Goal: Download file/media

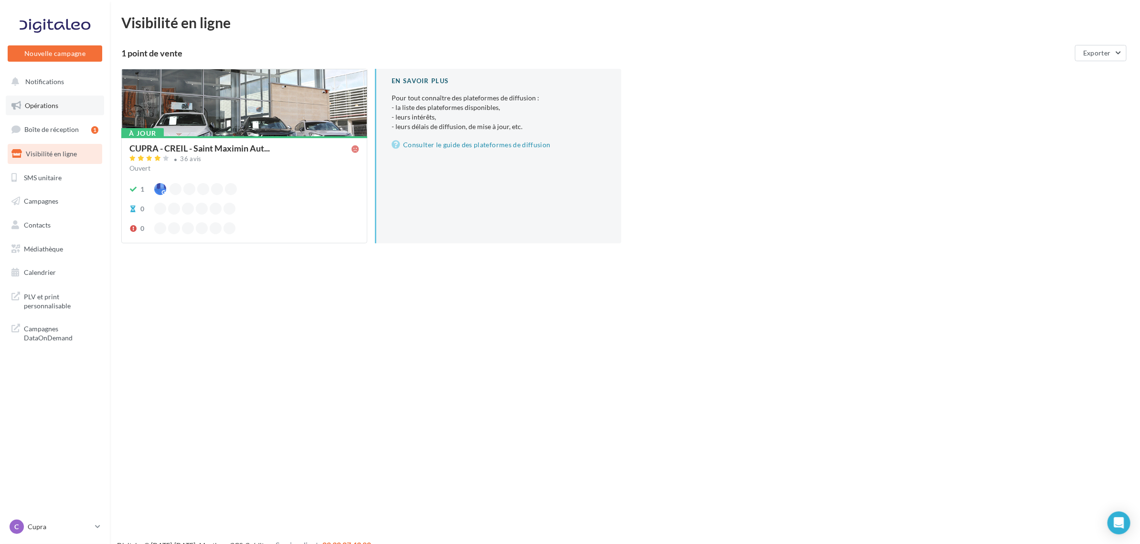
click at [51, 113] on link "Opérations" at bounding box center [55, 106] width 98 height 20
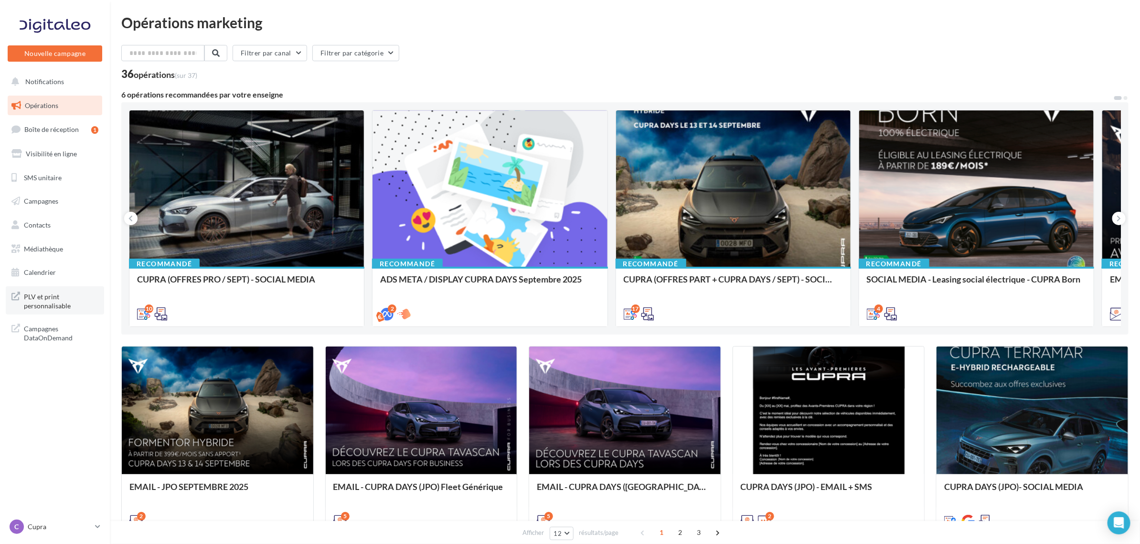
click at [53, 300] on span "PLV et print personnalisable" at bounding box center [61, 300] width 75 height 21
click at [40, 246] on span "Médiathèque" at bounding box center [43, 249] width 39 height 8
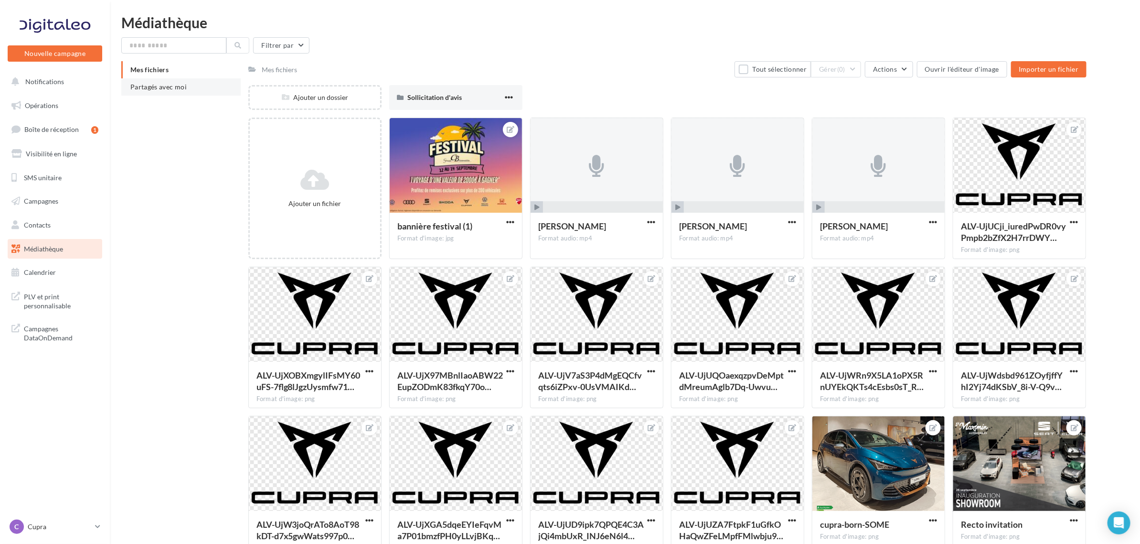
click at [169, 92] on li "Partagés avec moi" at bounding box center [180, 86] width 119 height 17
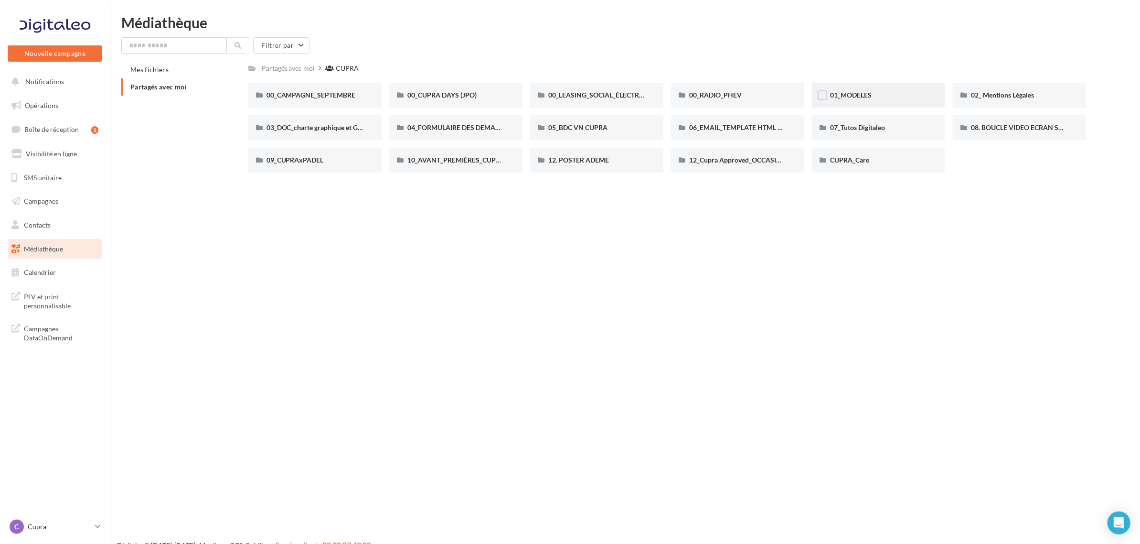
click at [907, 96] on div "01_MODELES" at bounding box center [878, 95] width 97 height 10
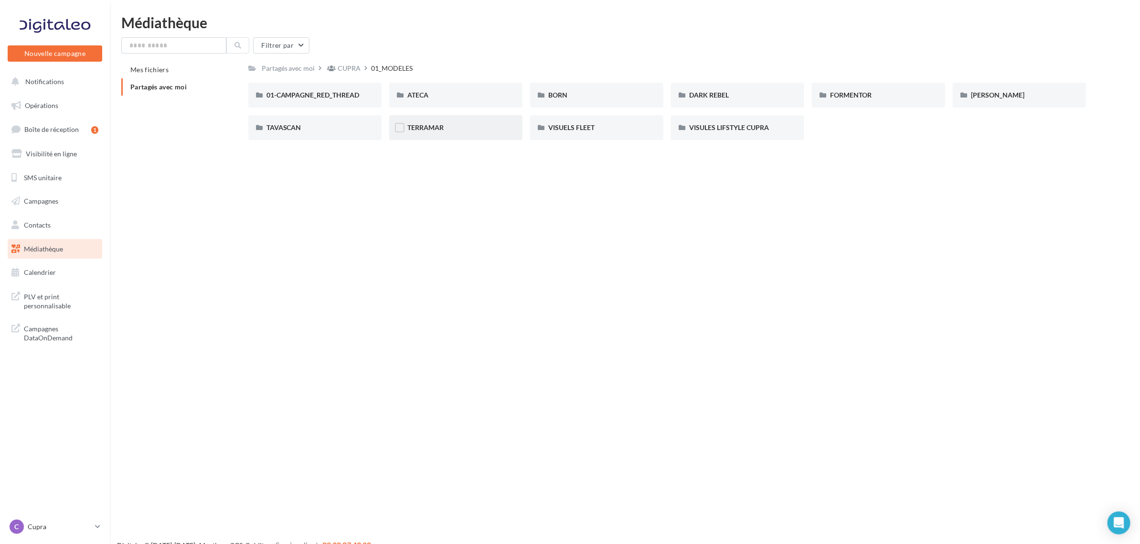
click at [447, 132] on div "TERRAMAR" at bounding box center [455, 127] width 133 height 25
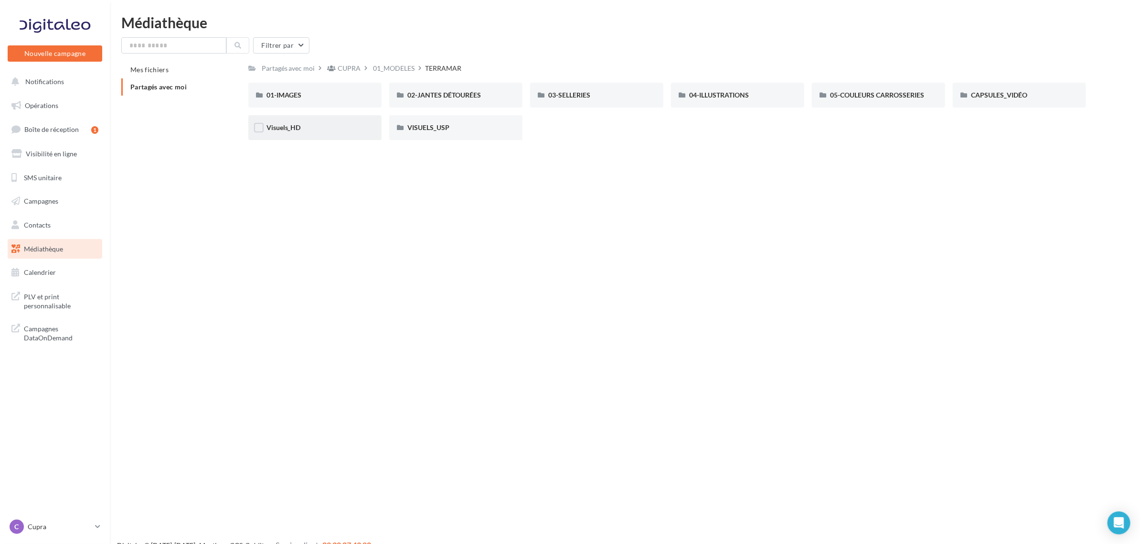
click at [309, 127] on div "Visuels_HD" at bounding box center [315, 128] width 97 height 10
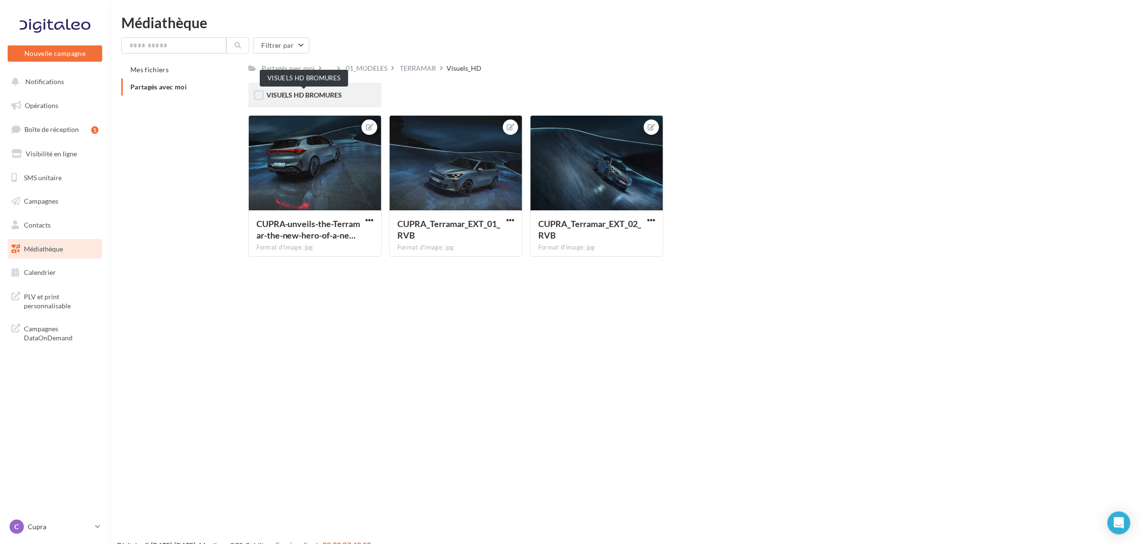
click at [325, 96] on span "VISUELS HD BROMURES" at bounding box center [305, 95] width 76 height 8
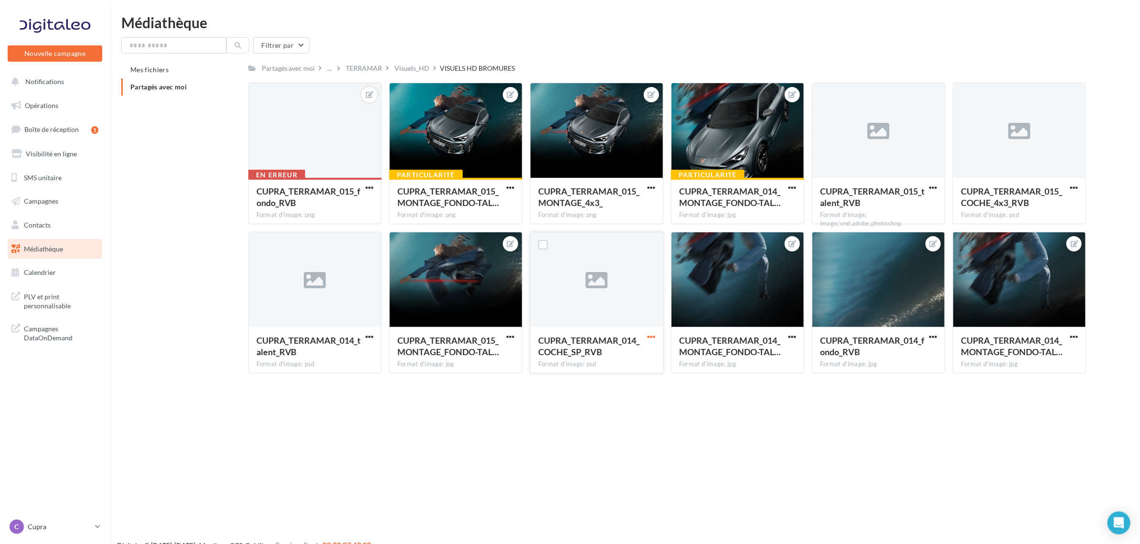
click at [647, 335] on span "button" at bounding box center [651, 337] width 8 height 8
click at [622, 362] on button "Télécharger" at bounding box center [610, 355] width 96 height 25
click at [370, 334] on span "button" at bounding box center [369, 337] width 8 height 8
click at [369, 347] on button "Télécharger" at bounding box center [328, 355] width 96 height 25
click at [937, 185] on button "button" at bounding box center [933, 188] width 12 height 10
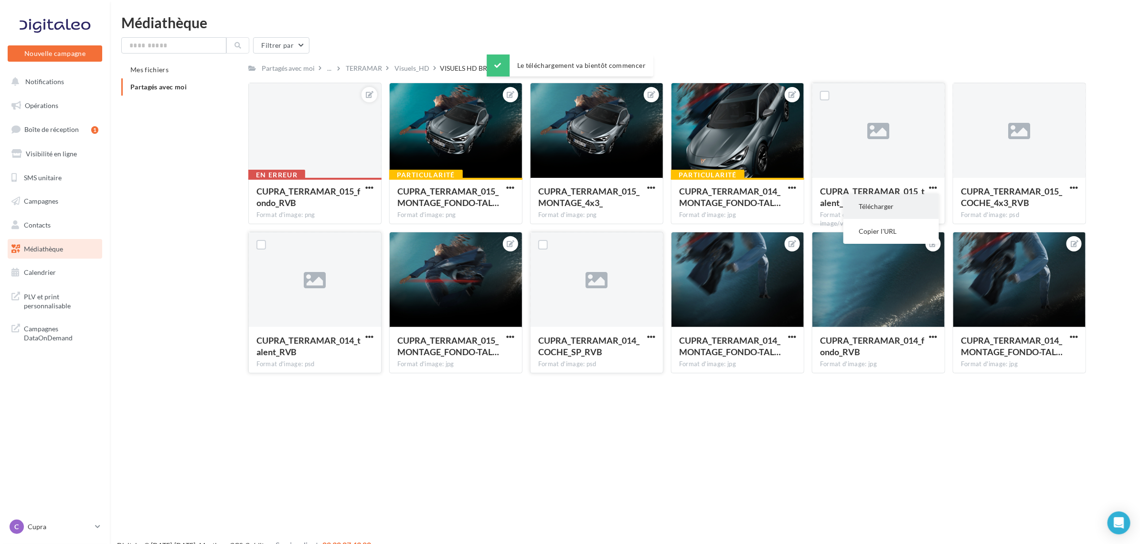
click at [922, 201] on button "Télécharger" at bounding box center [892, 206] width 96 height 25
click at [1079, 185] on button "button" at bounding box center [1074, 188] width 12 height 10
click at [1030, 206] on button "Télécharger" at bounding box center [1033, 206] width 96 height 25
click at [932, 337] on span "button" at bounding box center [933, 337] width 8 height 8
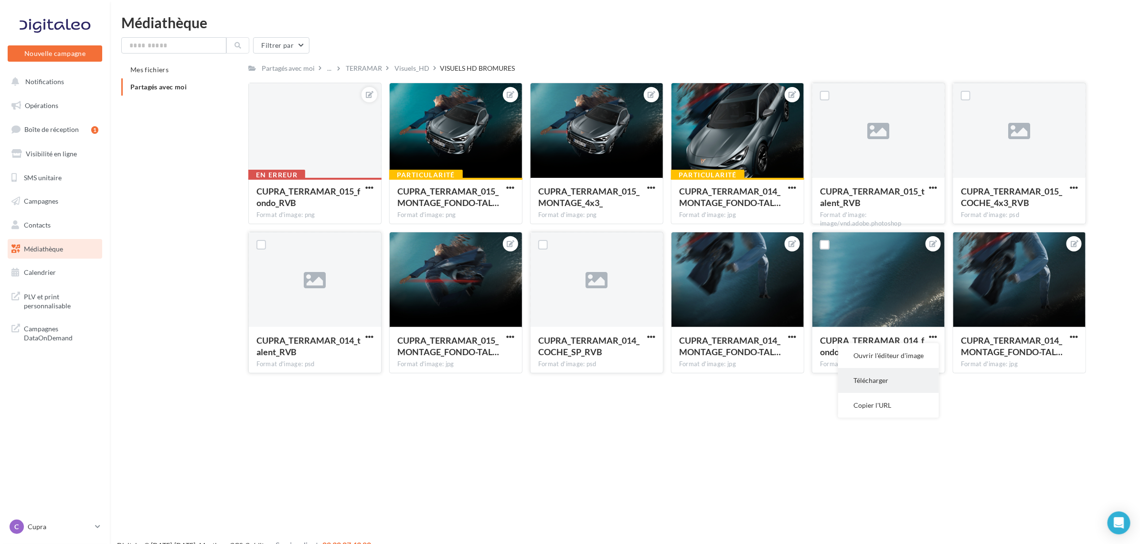
click at [920, 385] on button "Télécharger" at bounding box center [888, 380] width 101 height 25
click at [1072, 337] on span "button" at bounding box center [1074, 337] width 8 height 8
click at [1004, 379] on button "Télécharger" at bounding box center [1029, 380] width 101 height 25
click at [791, 335] on span "button" at bounding box center [792, 337] width 8 height 8
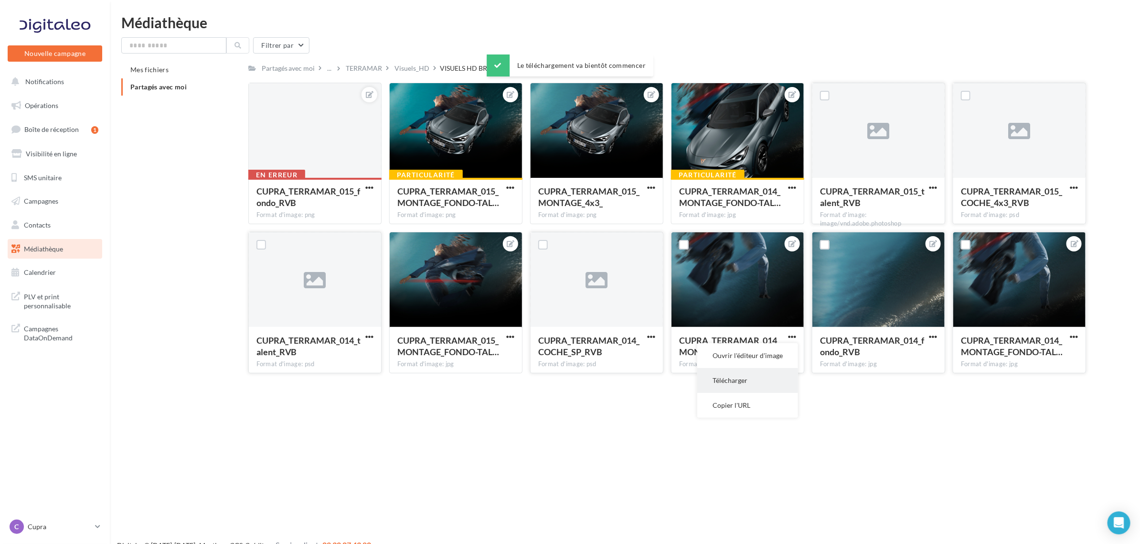
click at [762, 378] on button "Télécharger" at bounding box center [747, 380] width 101 height 25
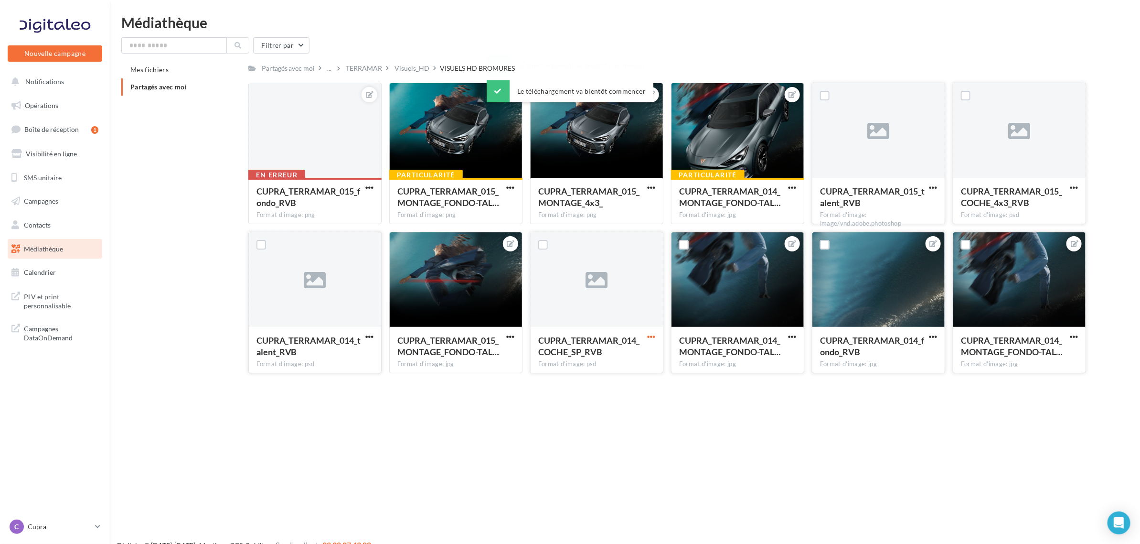
click at [651, 336] on span "button" at bounding box center [651, 337] width 8 height 8
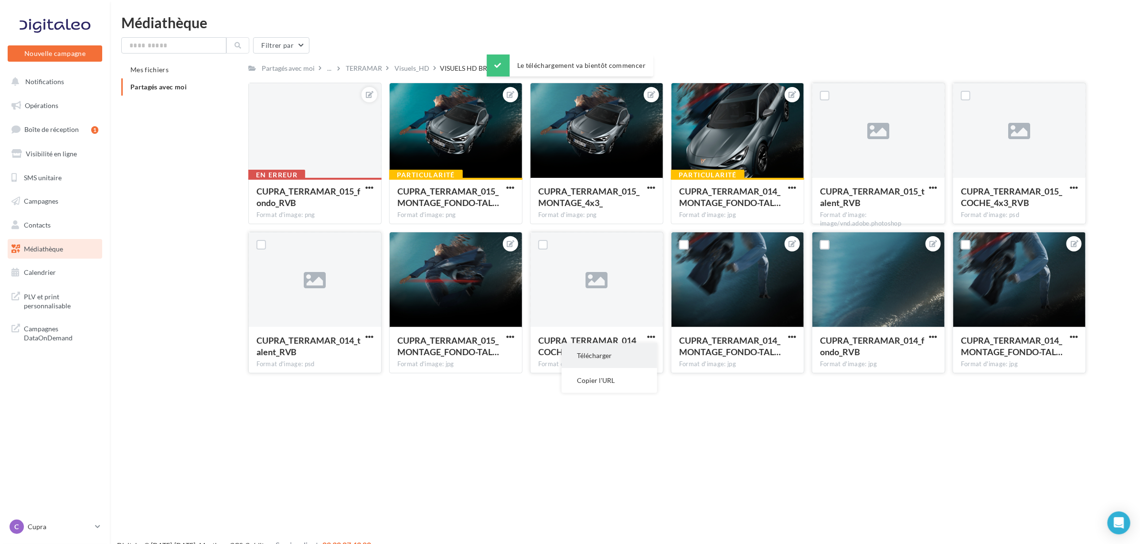
click at [631, 357] on button "Télécharger" at bounding box center [610, 355] width 96 height 25
click at [789, 187] on span "button" at bounding box center [792, 187] width 8 height 8
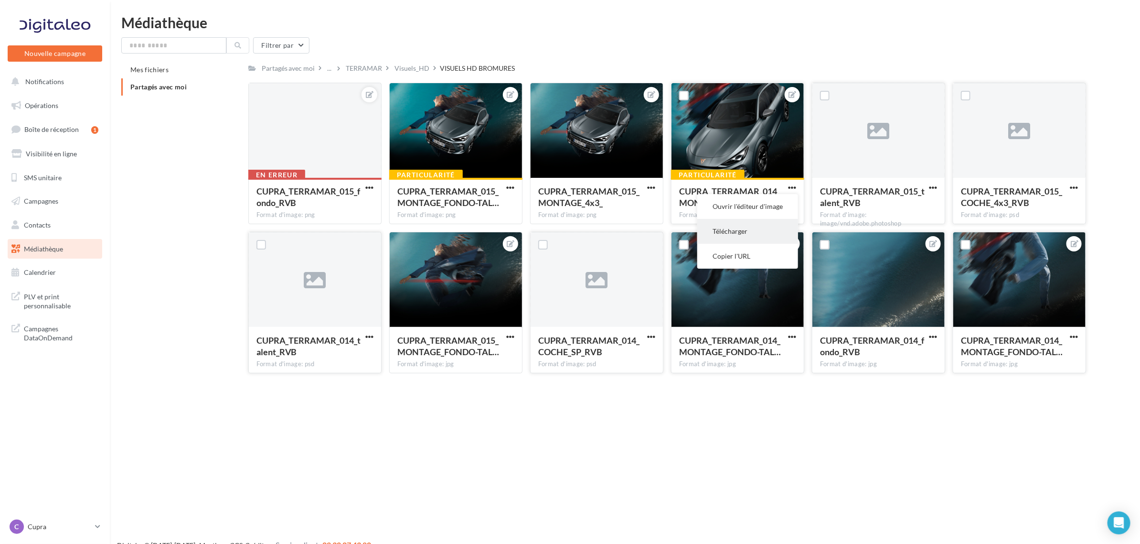
click at [762, 234] on button "Télécharger" at bounding box center [747, 231] width 101 height 25
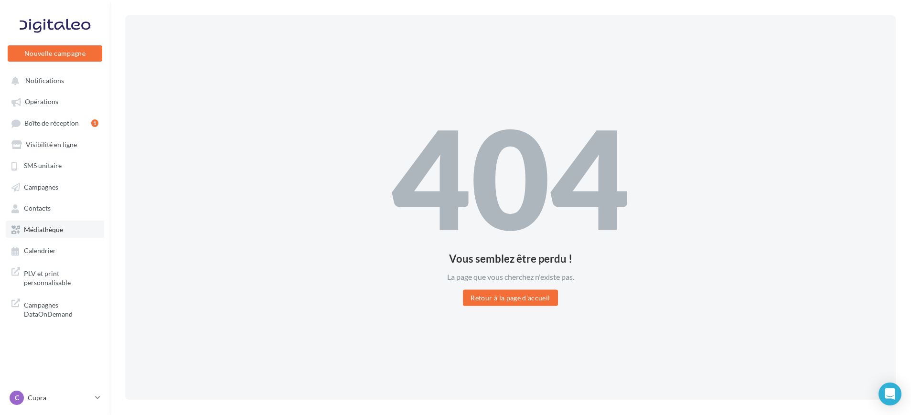
click at [56, 237] on link "Médiathèque" at bounding box center [55, 229] width 98 height 17
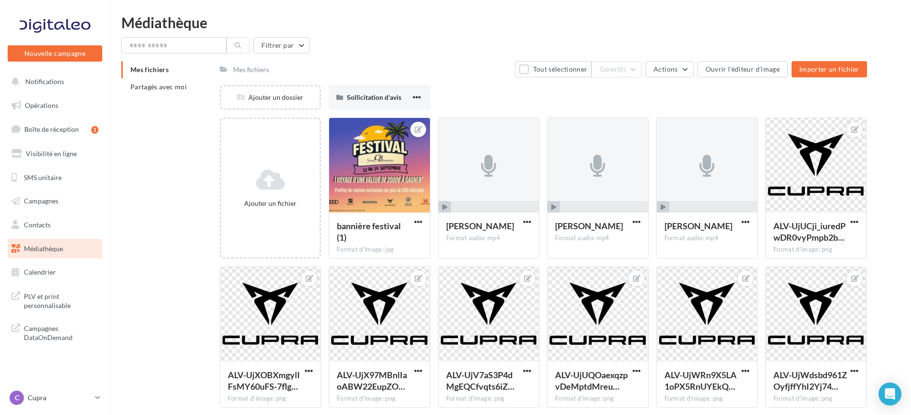
click at [159, 96] on div "Mes fichiers Partagés avec moi" at bounding box center [170, 82] width 98 height 42
click at [157, 95] on li "Partagés avec moi" at bounding box center [166, 86] width 91 height 17
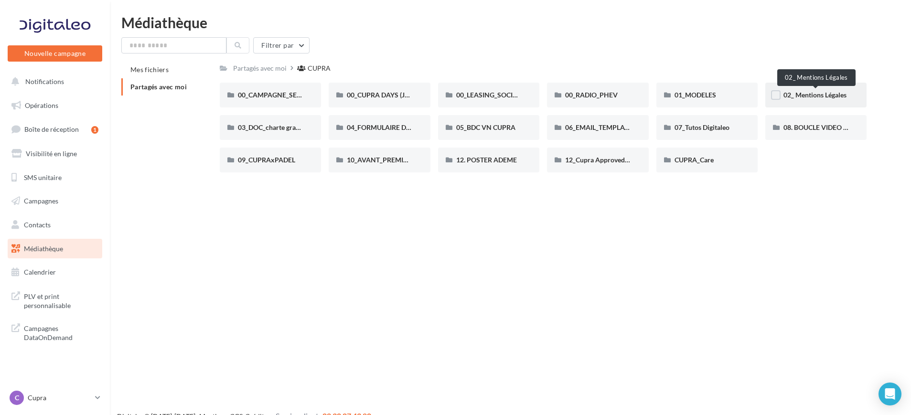
click at [829, 96] on span "02_ Mentions Légales" at bounding box center [814, 95] width 63 height 8
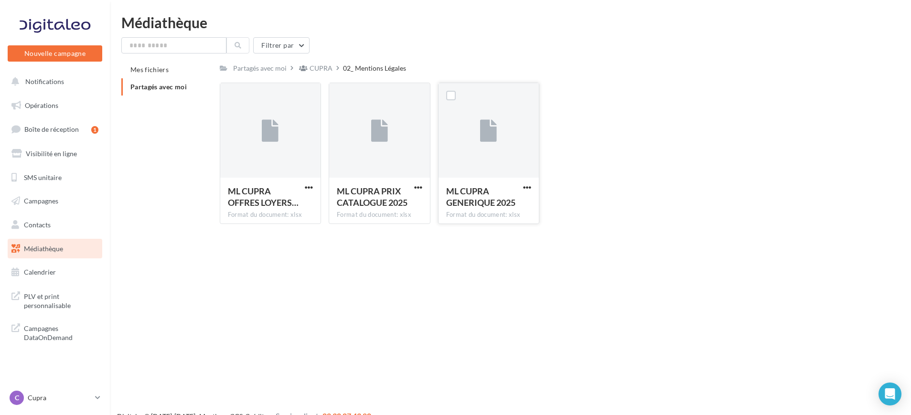
click at [523, 192] on button "button" at bounding box center [527, 188] width 12 height 10
click at [517, 208] on button "Télécharger" at bounding box center [486, 206] width 96 height 25
click at [307, 190] on span "button" at bounding box center [309, 187] width 8 height 8
click at [293, 210] on button "Télécharger" at bounding box center [267, 206] width 96 height 25
click at [75, 252] on link "Médiathèque" at bounding box center [55, 249] width 98 height 20
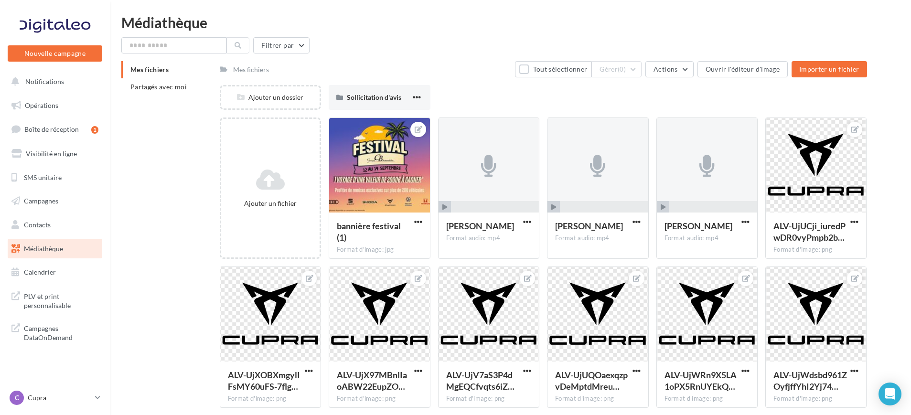
click at [179, 101] on div "Mes fichiers Partagés avec moi" at bounding box center [170, 82] width 98 height 42
click at [172, 92] on li "Partagés avec moi" at bounding box center [166, 86] width 91 height 17
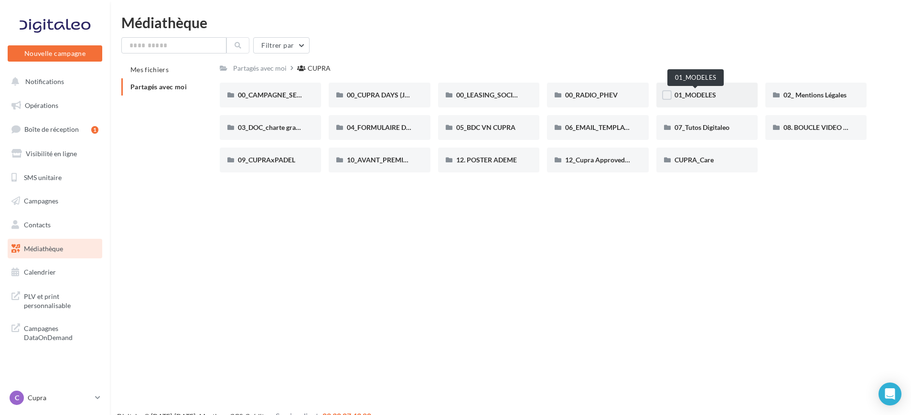
click at [687, 95] on span "01_MODELES" at bounding box center [696, 95] width 42 height 8
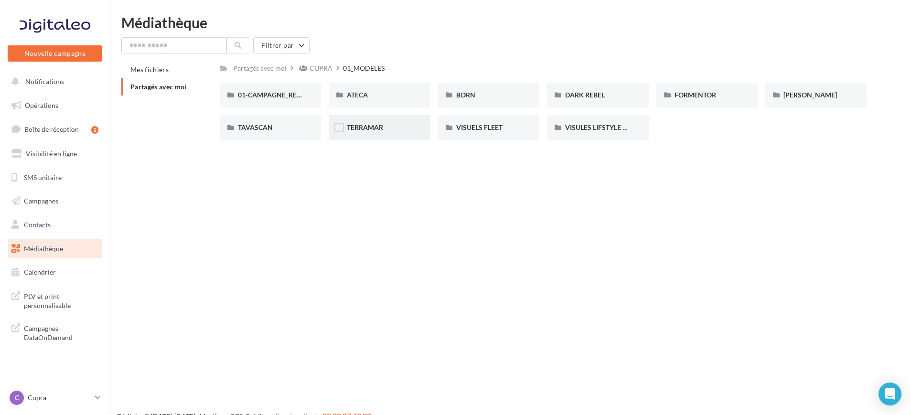
click at [384, 136] on div "TERRAMAR" at bounding box center [379, 127] width 101 height 25
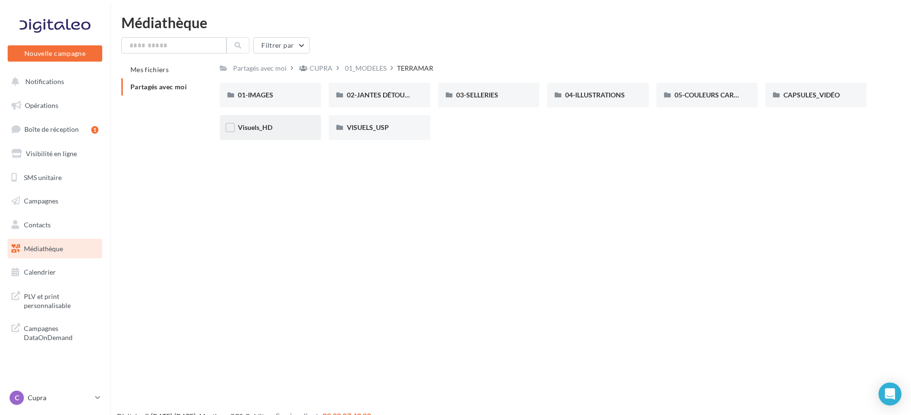
click at [300, 129] on div "Visuels_HD" at bounding box center [270, 128] width 65 height 10
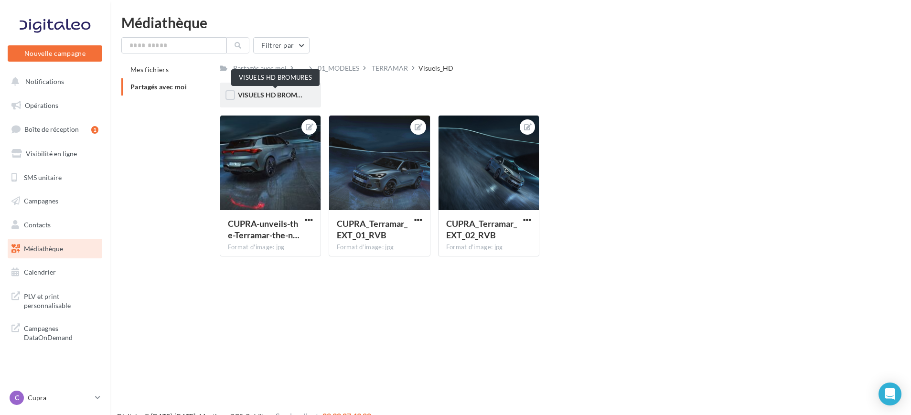
click at [291, 97] on span "VISUELS HD BROMURES" at bounding box center [276, 95] width 76 height 8
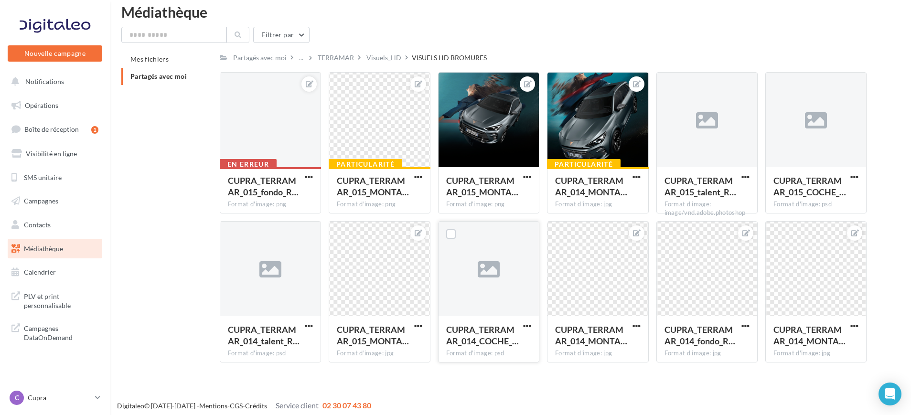
scroll to position [15, 0]
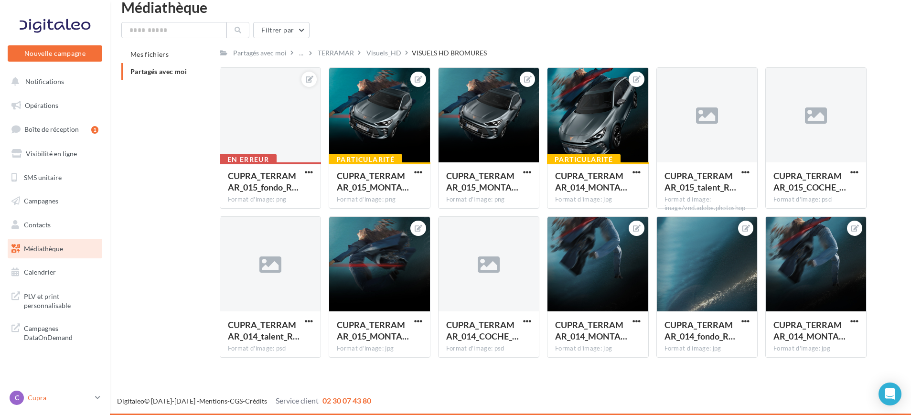
click at [49, 396] on p "Cupra" at bounding box center [60, 398] width 64 height 10
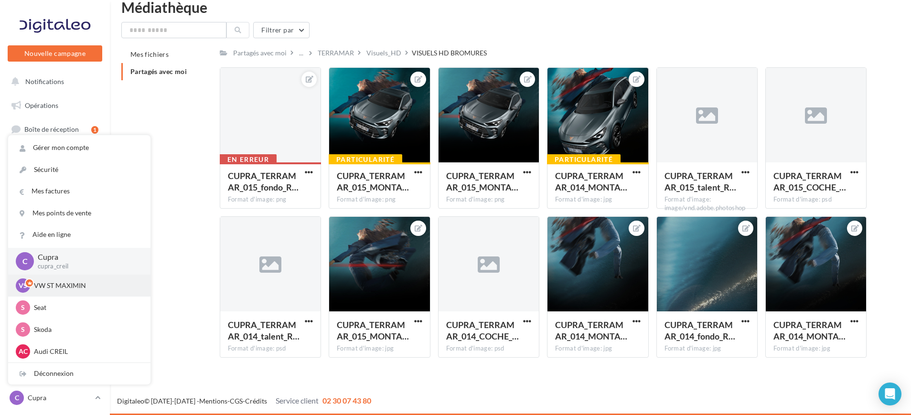
click at [84, 284] on p "VW ST MAXIMIN" at bounding box center [86, 286] width 105 height 10
